Goal: Transaction & Acquisition: Book appointment/travel/reservation

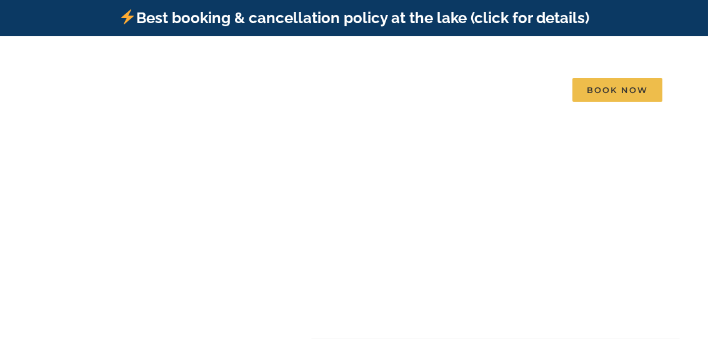
scroll to position [3, 0]
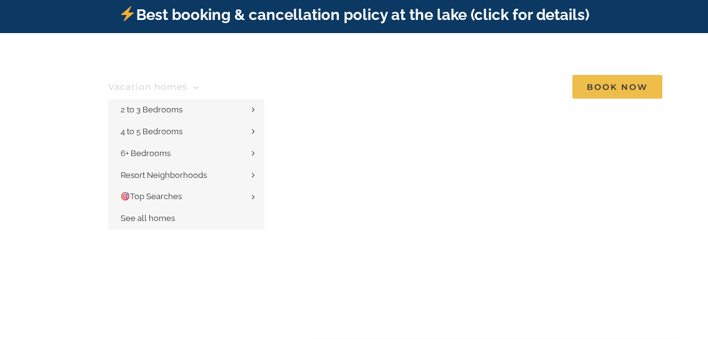
click at [174, 82] on span "Vacation homes" at bounding box center [147, 86] width 79 height 9
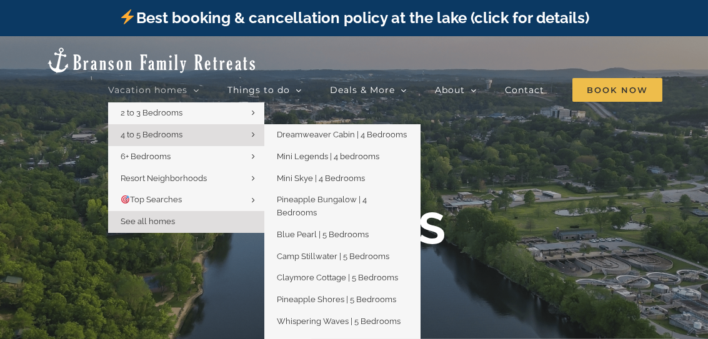
click at [254, 131] on icon "Main Menu" at bounding box center [253, 134] width 3 height 9
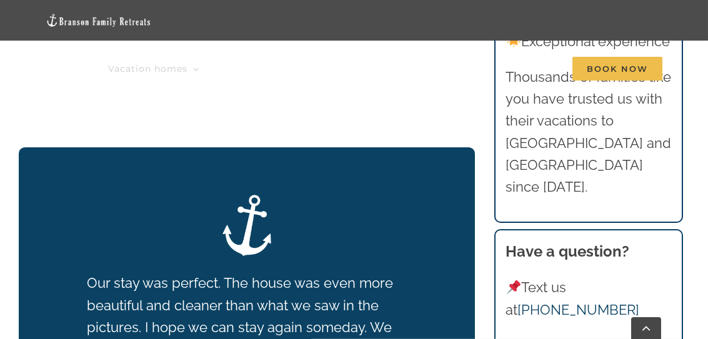
scroll to position [1722, 0]
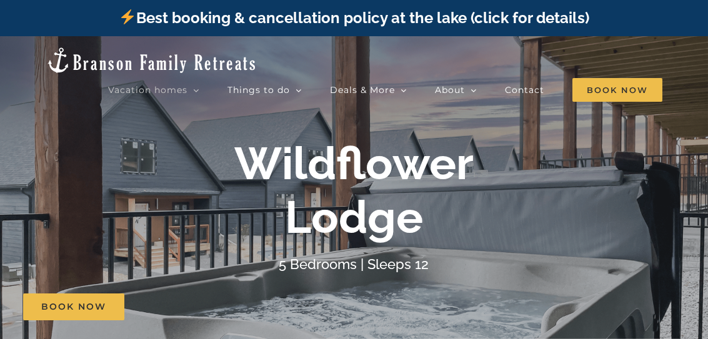
click at [201, 160] on div "Wildflower Lodge" at bounding box center [354, 191] width 500 height 108
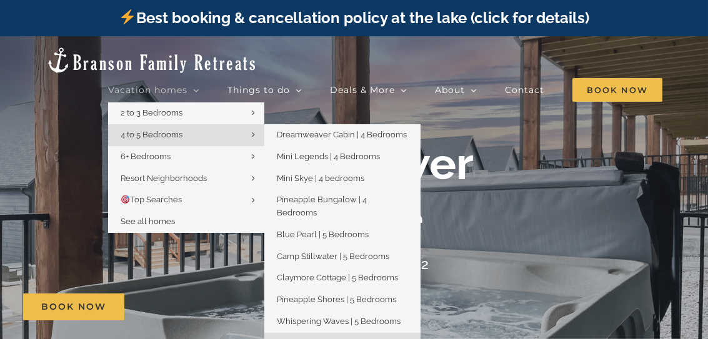
click at [196, 129] on link "4 to 5 Bedrooms" at bounding box center [186, 135] width 156 height 22
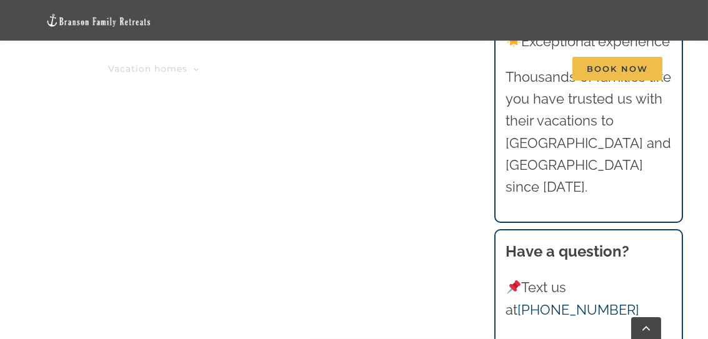
scroll to position [645, 0]
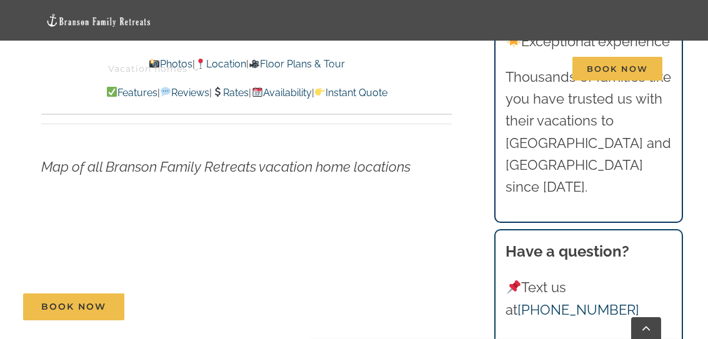
scroll to position [3779, 0]
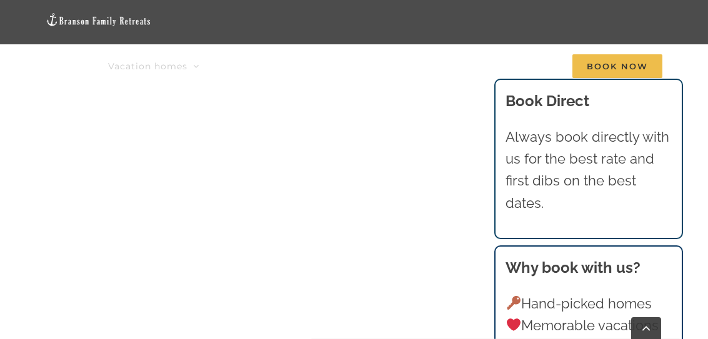
scroll to position [645, 0]
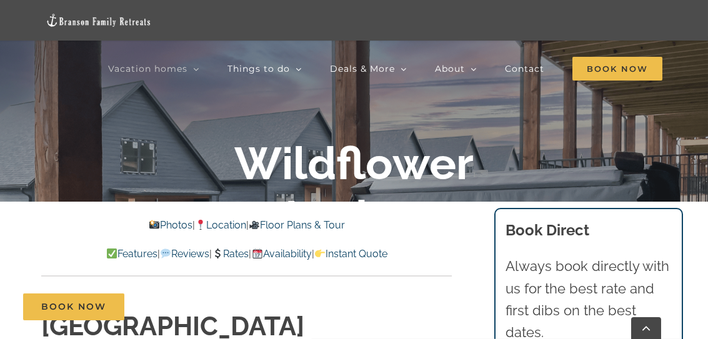
scroll to position [176, 0]
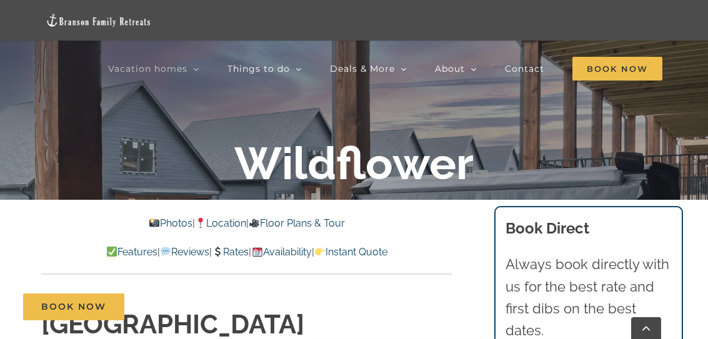
click at [161, 221] on link "Photos" at bounding box center [170, 223] width 44 height 12
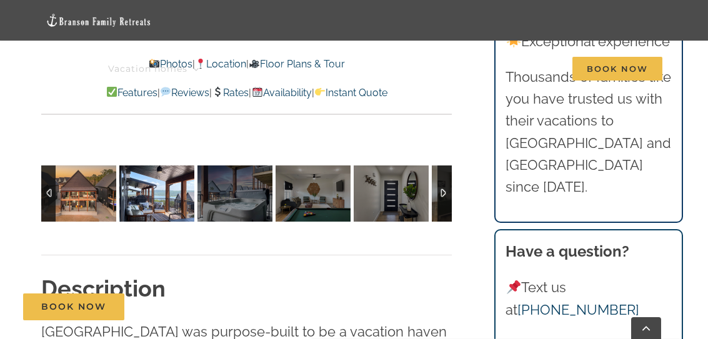
scroll to position [912, 0]
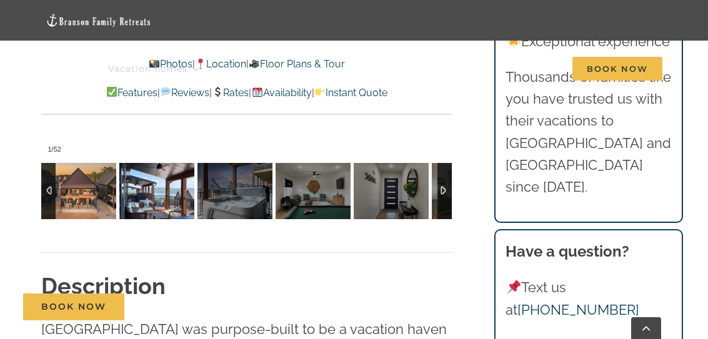
click at [175, 207] on img at bounding box center [156, 191] width 75 height 56
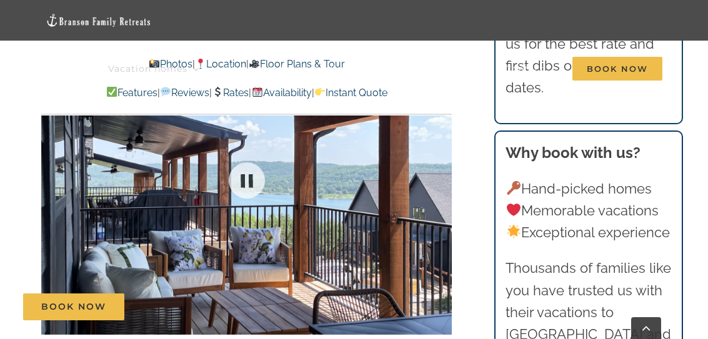
scroll to position [724, 0]
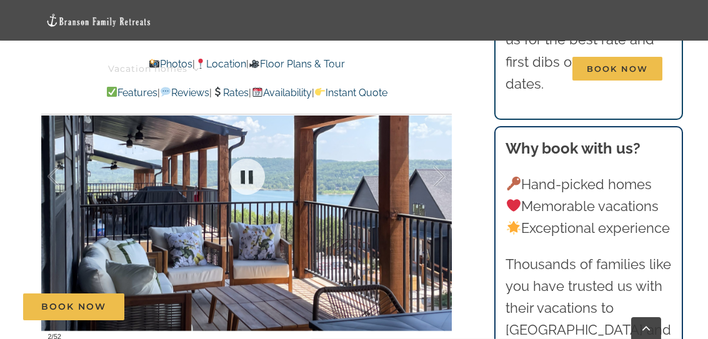
click at [359, 236] on div at bounding box center [246, 177] width 411 height 340
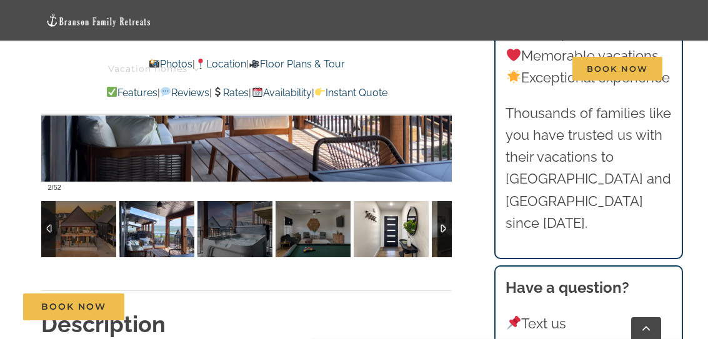
scroll to position [876, 0]
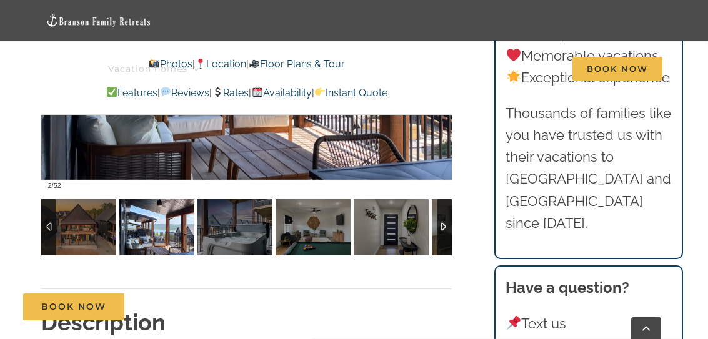
click at [445, 224] on div at bounding box center [444, 227] width 14 height 56
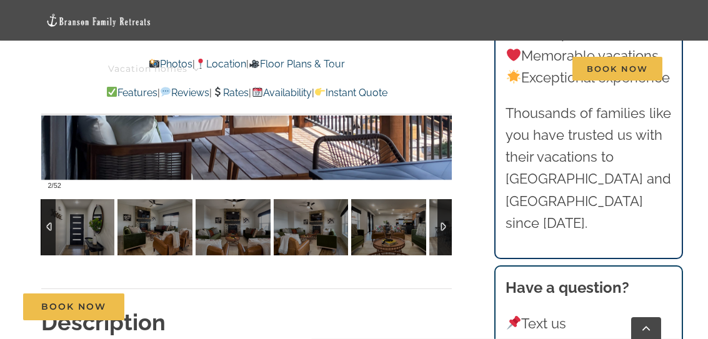
click at [446, 225] on div at bounding box center [444, 227] width 14 height 56
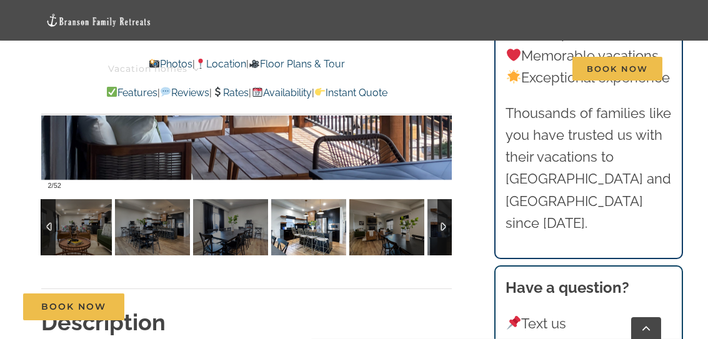
click at [325, 231] on img at bounding box center [308, 227] width 75 height 56
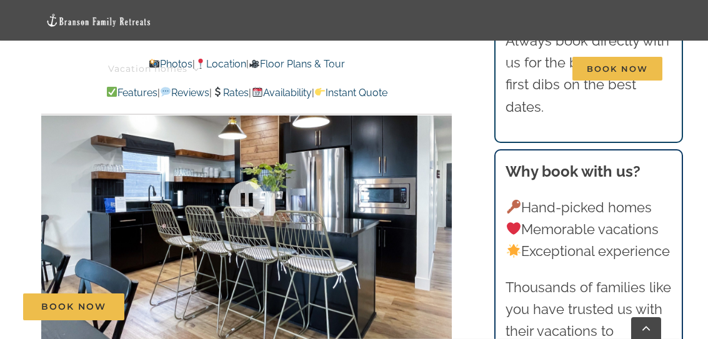
scroll to position [701, 0]
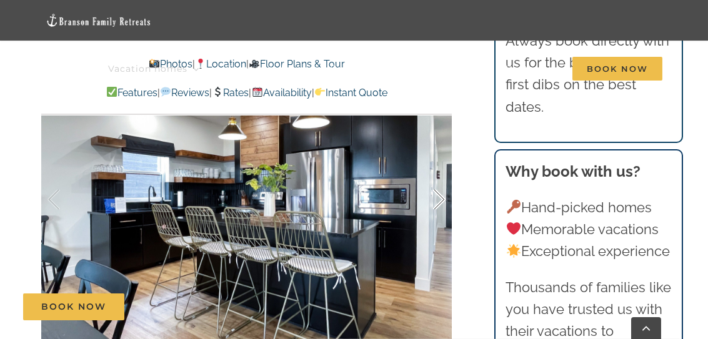
click at [416, 209] on div at bounding box center [426, 199] width 39 height 77
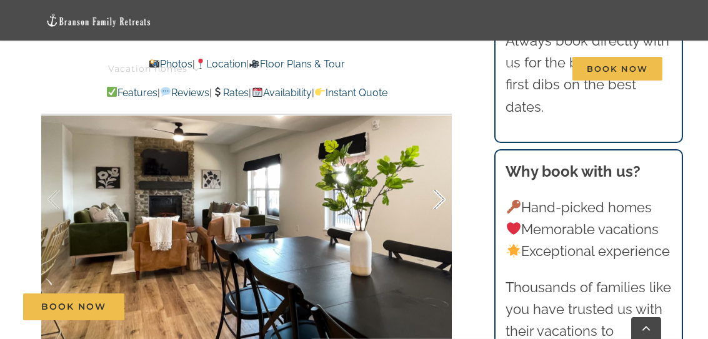
click at [436, 199] on div at bounding box center [426, 199] width 39 height 77
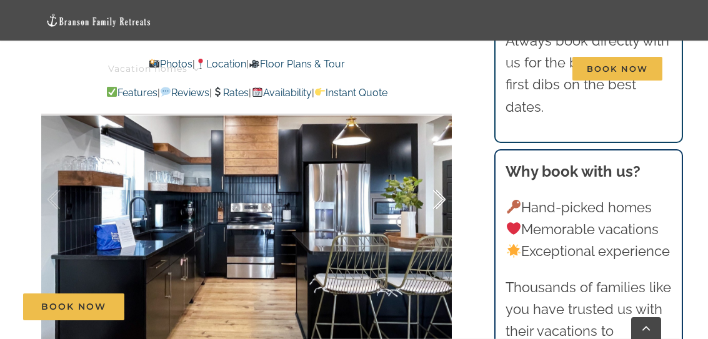
click at [436, 199] on div at bounding box center [426, 199] width 39 height 77
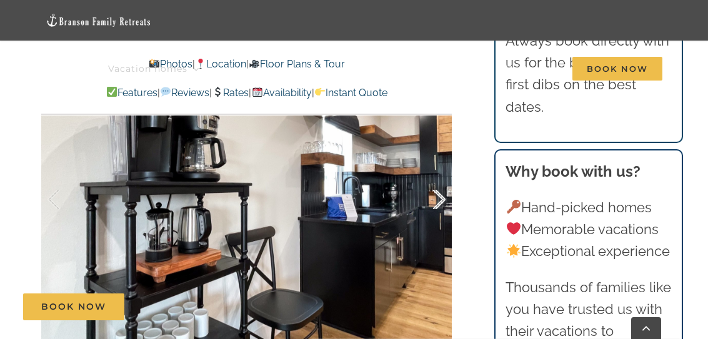
click at [436, 199] on div at bounding box center [426, 199] width 39 height 77
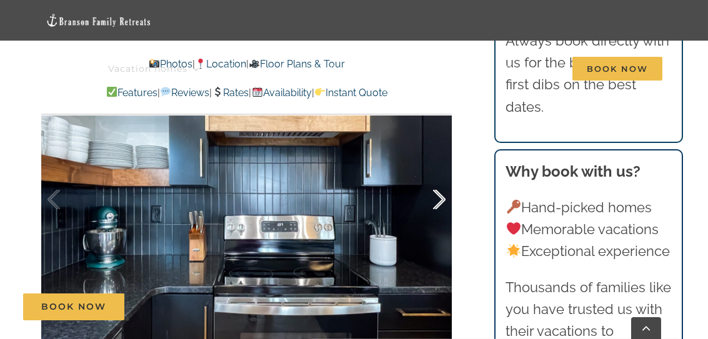
click at [436, 199] on div at bounding box center [426, 199] width 39 height 77
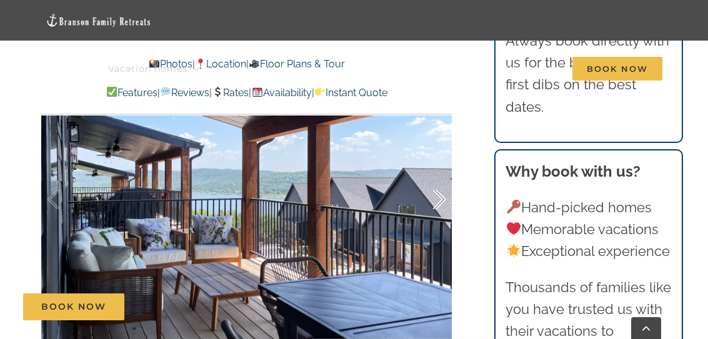
click at [436, 199] on div at bounding box center [426, 199] width 39 height 77
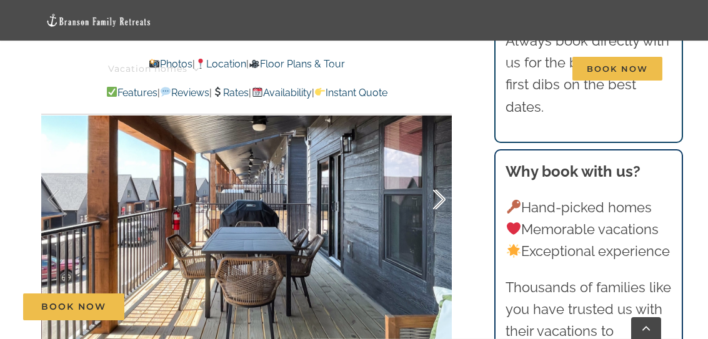
click at [436, 199] on div at bounding box center [426, 199] width 39 height 77
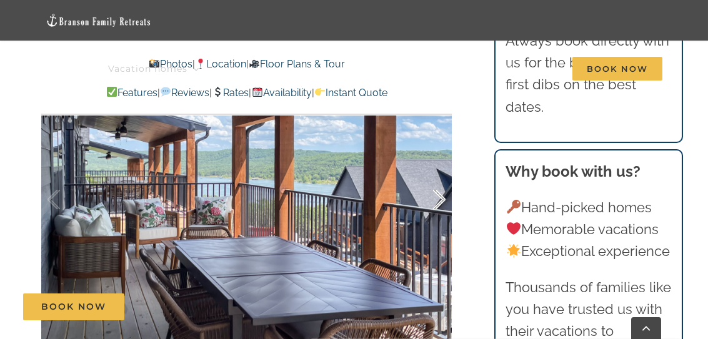
click at [436, 199] on div at bounding box center [426, 199] width 39 height 77
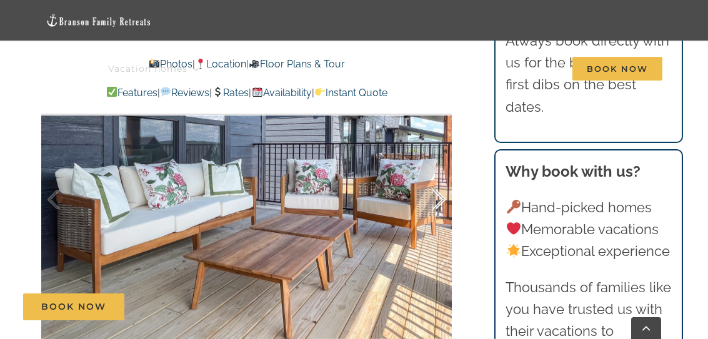
click at [436, 199] on div at bounding box center [426, 199] width 39 height 77
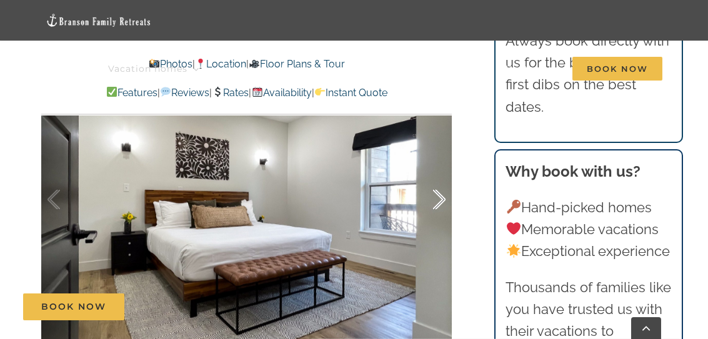
click at [436, 199] on div at bounding box center [426, 199] width 39 height 77
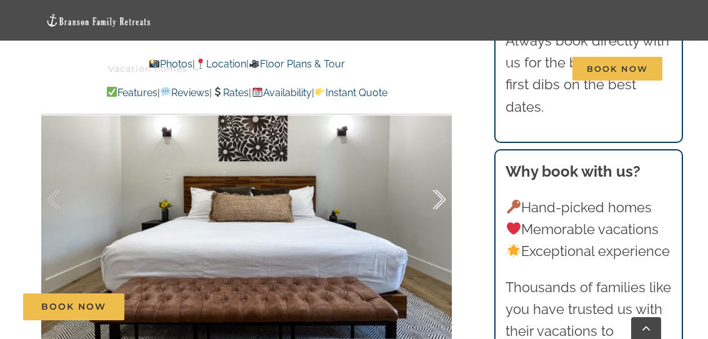
click at [436, 199] on div at bounding box center [426, 199] width 39 height 77
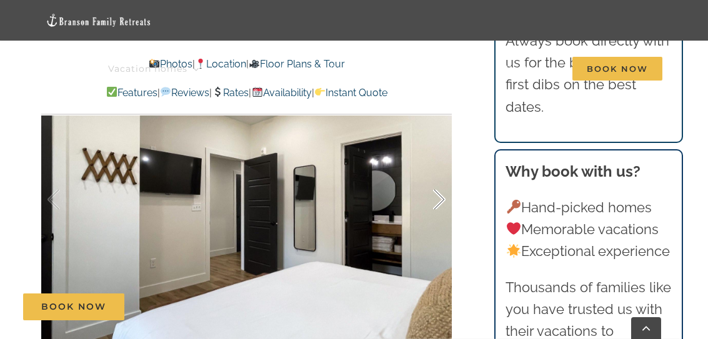
click at [436, 199] on div at bounding box center [426, 199] width 39 height 77
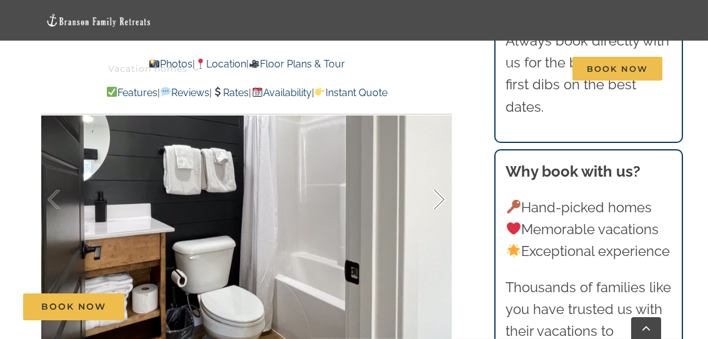
click at [436, 199] on div at bounding box center [426, 199] width 39 height 77
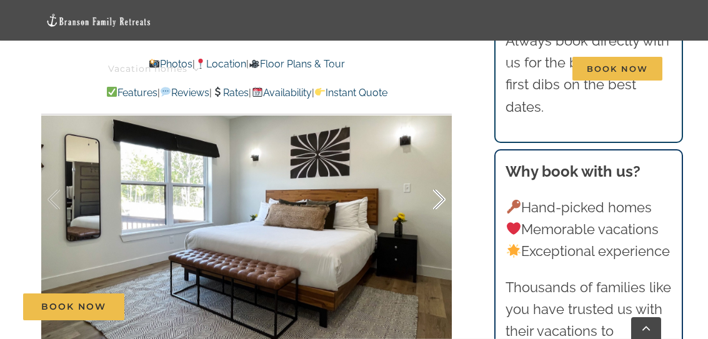
click at [436, 199] on div at bounding box center [426, 199] width 39 height 77
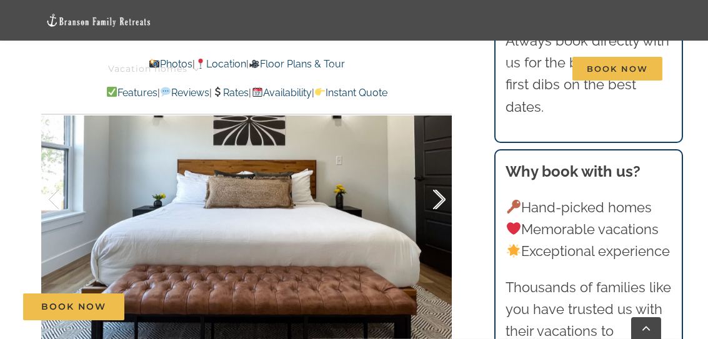
click at [436, 199] on div at bounding box center [426, 199] width 39 height 77
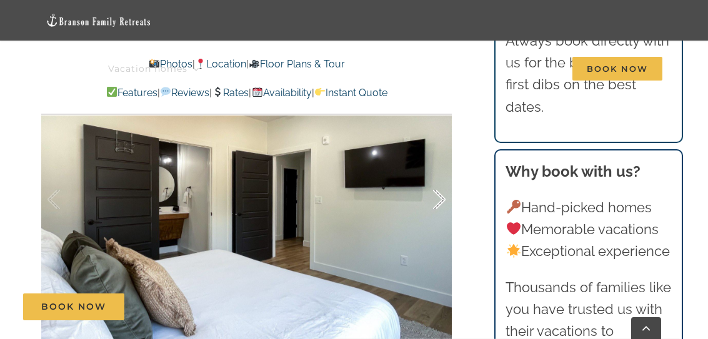
click at [436, 199] on div at bounding box center [426, 199] width 39 height 77
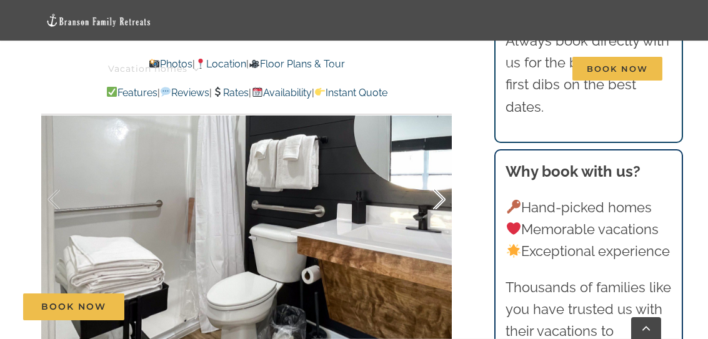
click at [436, 199] on div at bounding box center [426, 199] width 39 height 77
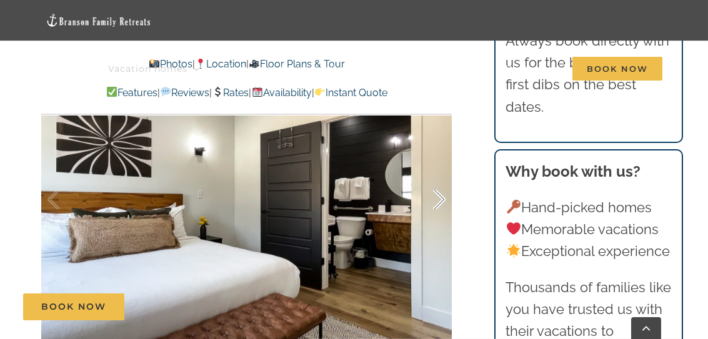
click at [436, 199] on div at bounding box center [426, 199] width 39 height 77
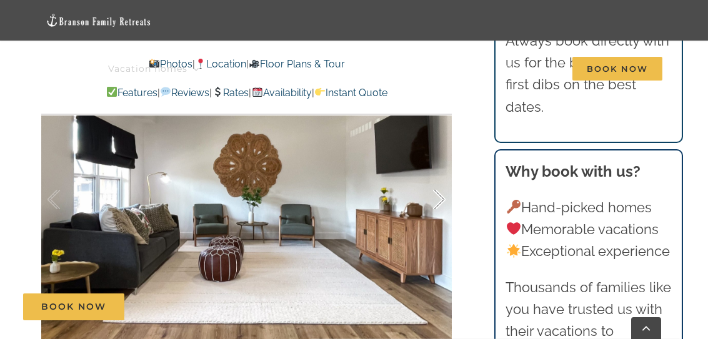
click at [436, 199] on div at bounding box center [426, 199] width 39 height 77
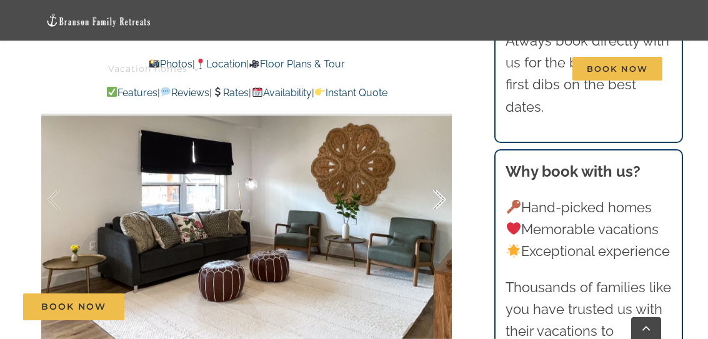
click at [436, 199] on div at bounding box center [426, 199] width 39 height 77
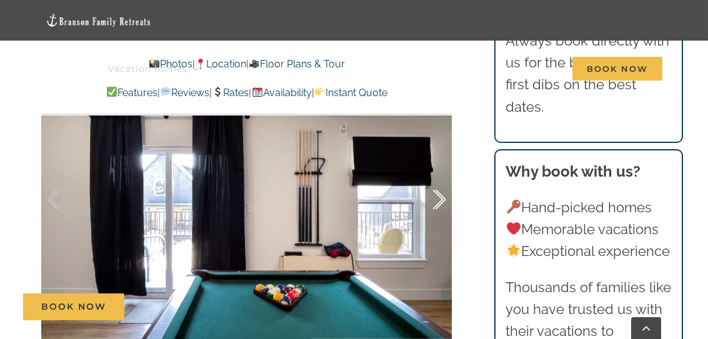
click at [436, 199] on div at bounding box center [426, 199] width 39 height 77
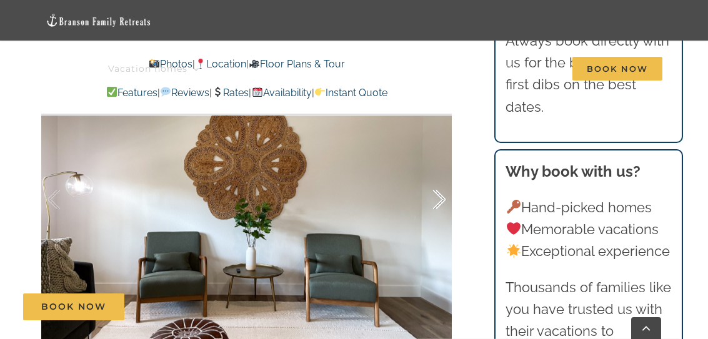
click at [436, 199] on div at bounding box center [426, 199] width 39 height 77
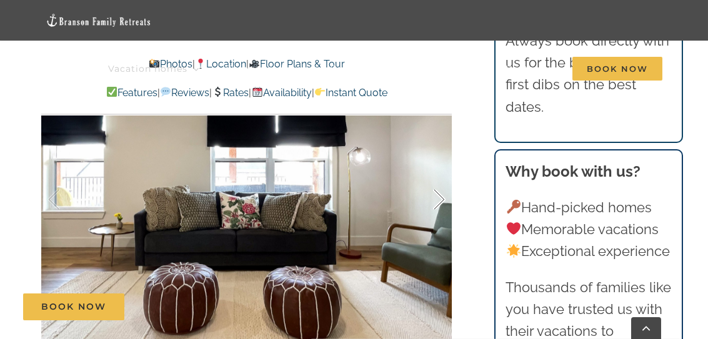
click at [436, 199] on div at bounding box center [426, 199] width 39 height 77
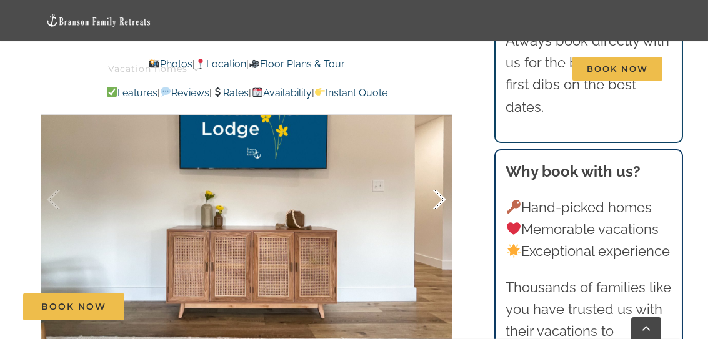
click at [436, 199] on div at bounding box center [426, 199] width 39 height 77
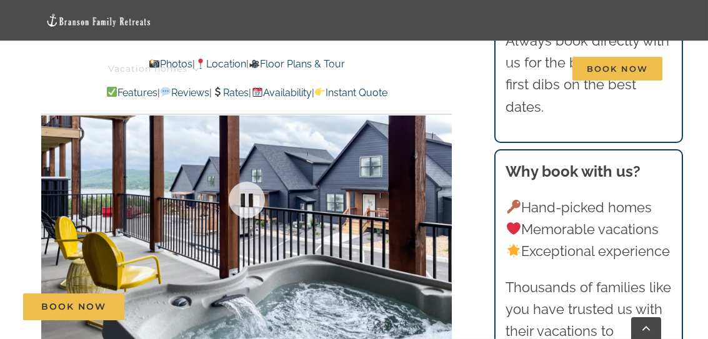
click at [436, 199] on div at bounding box center [246, 200] width 411 height 340
click at [436, 199] on div at bounding box center [426, 199] width 39 height 77
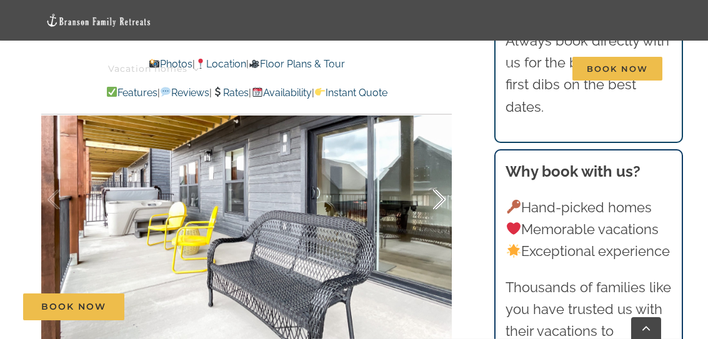
click at [436, 199] on div at bounding box center [426, 199] width 39 height 77
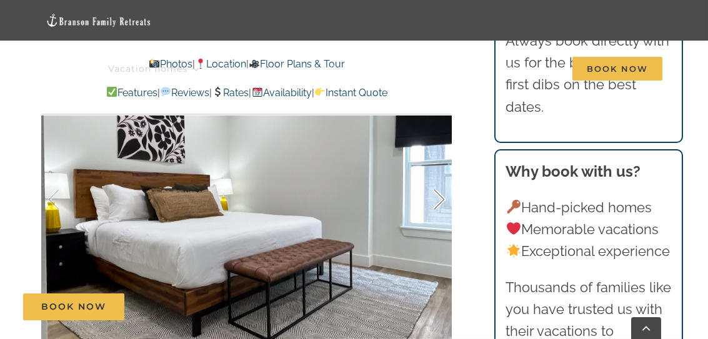
click at [436, 199] on div at bounding box center [426, 199] width 39 height 77
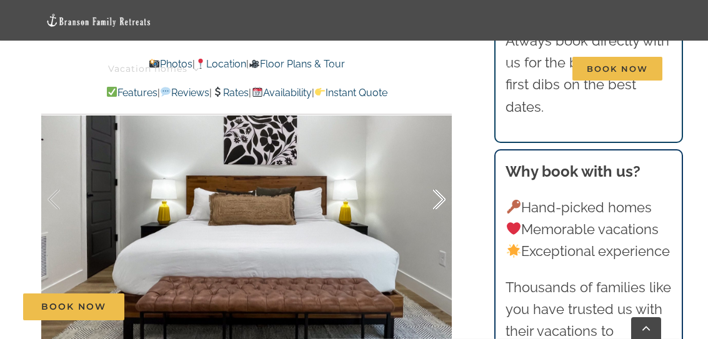
click at [436, 199] on div at bounding box center [426, 199] width 39 height 77
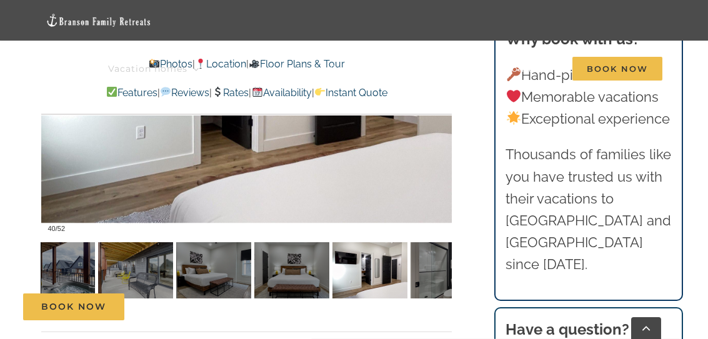
scroll to position [834, 0]
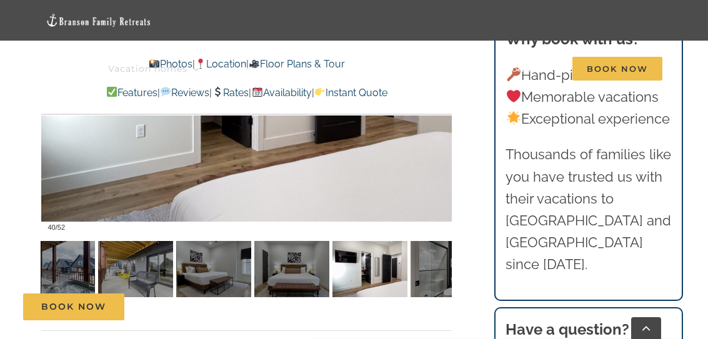
click at [234, 92] on link "Rates" at bounding box center [230, 93] width 37 height 12
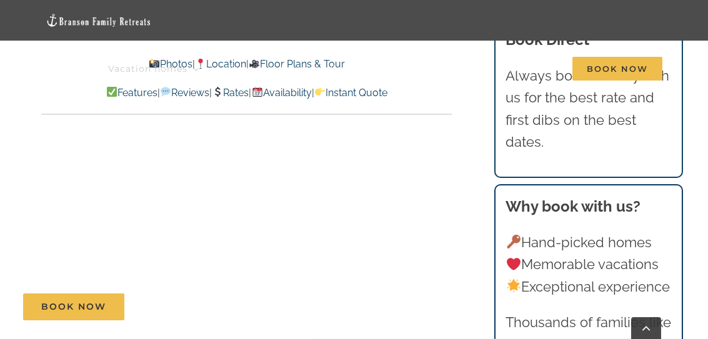
scroll to position [7584, 0]
